Goal: Task Accomplishment & Management: Manage account settings

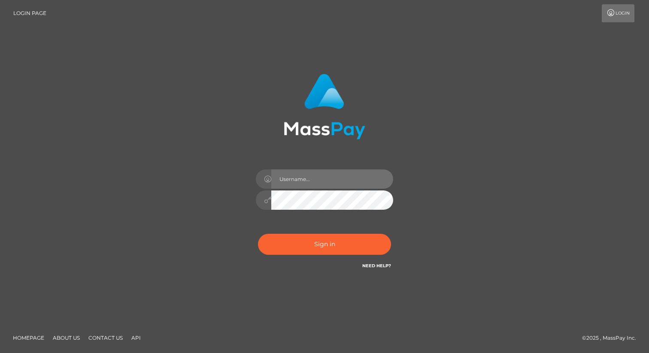
click at [327, 182] on input "text" at bounding box center [332, 179] width 122 height 19
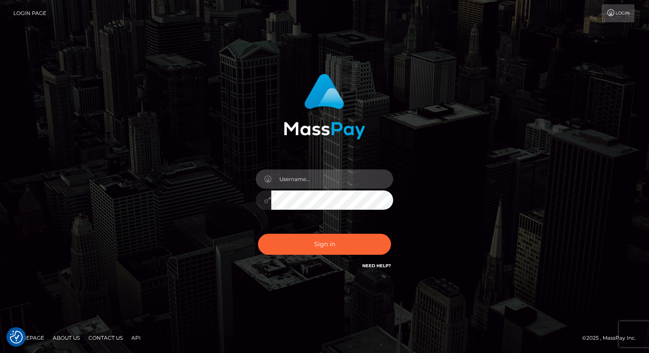
type input "eric.nofans"
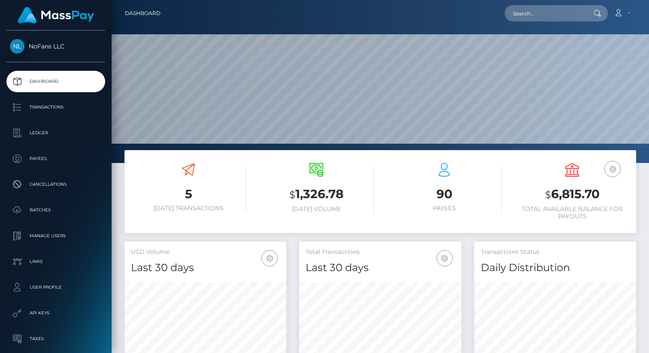
scroll to position [152, 162]
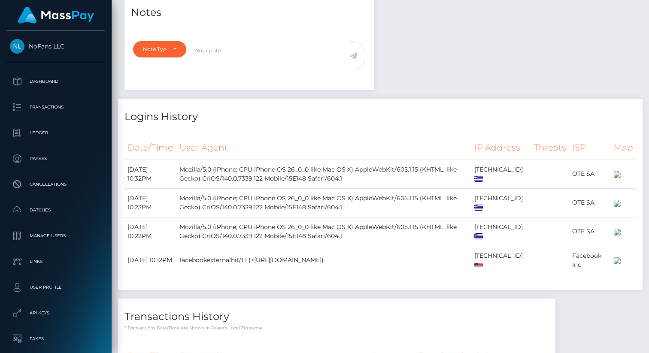
scroll to position [412, 0]
